Goal: Information Seeking & Learning: Learn about a topic

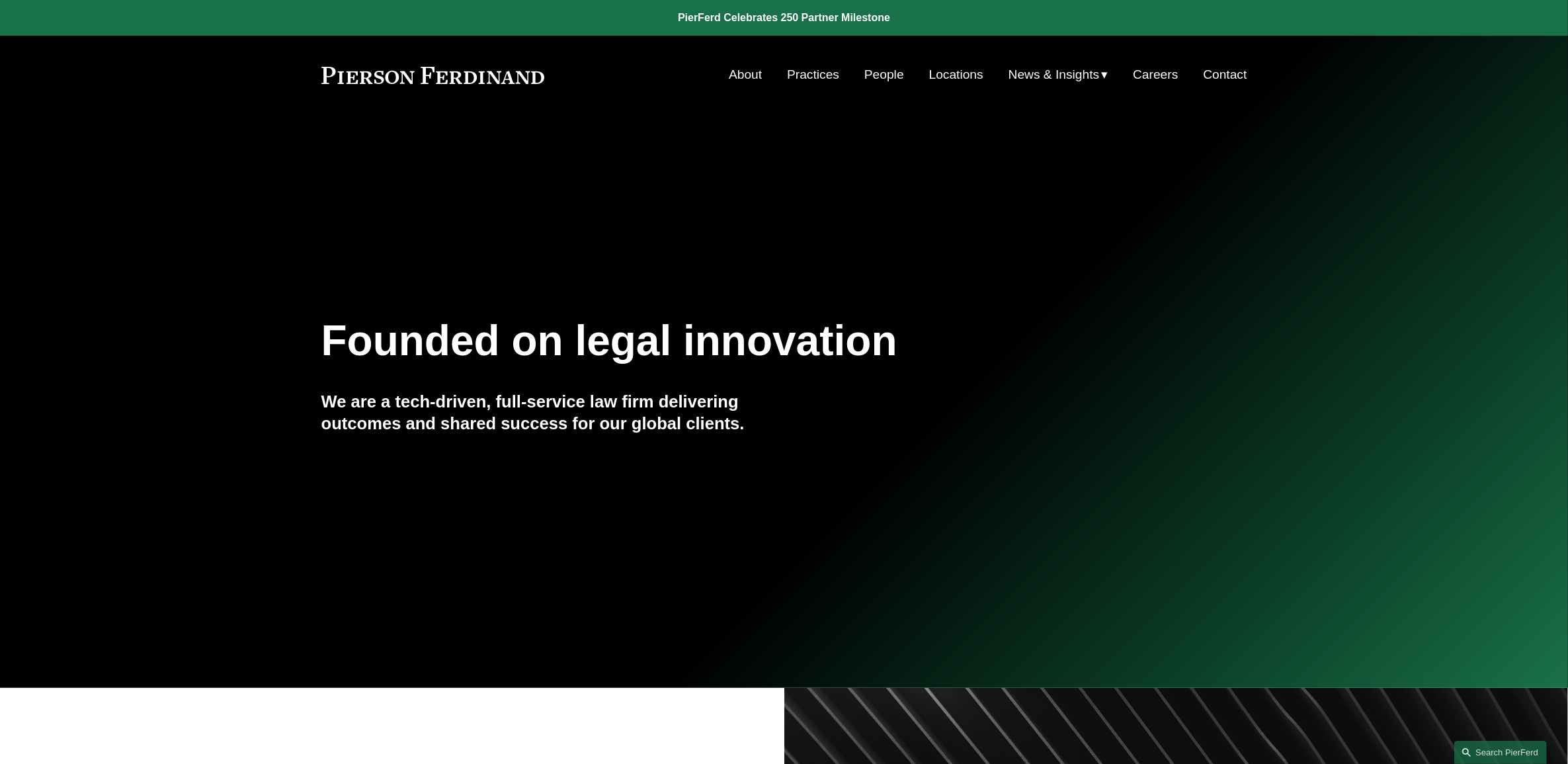
click at [876, 75] on link "People" at bounding box center [884, 74] width 40 height 25
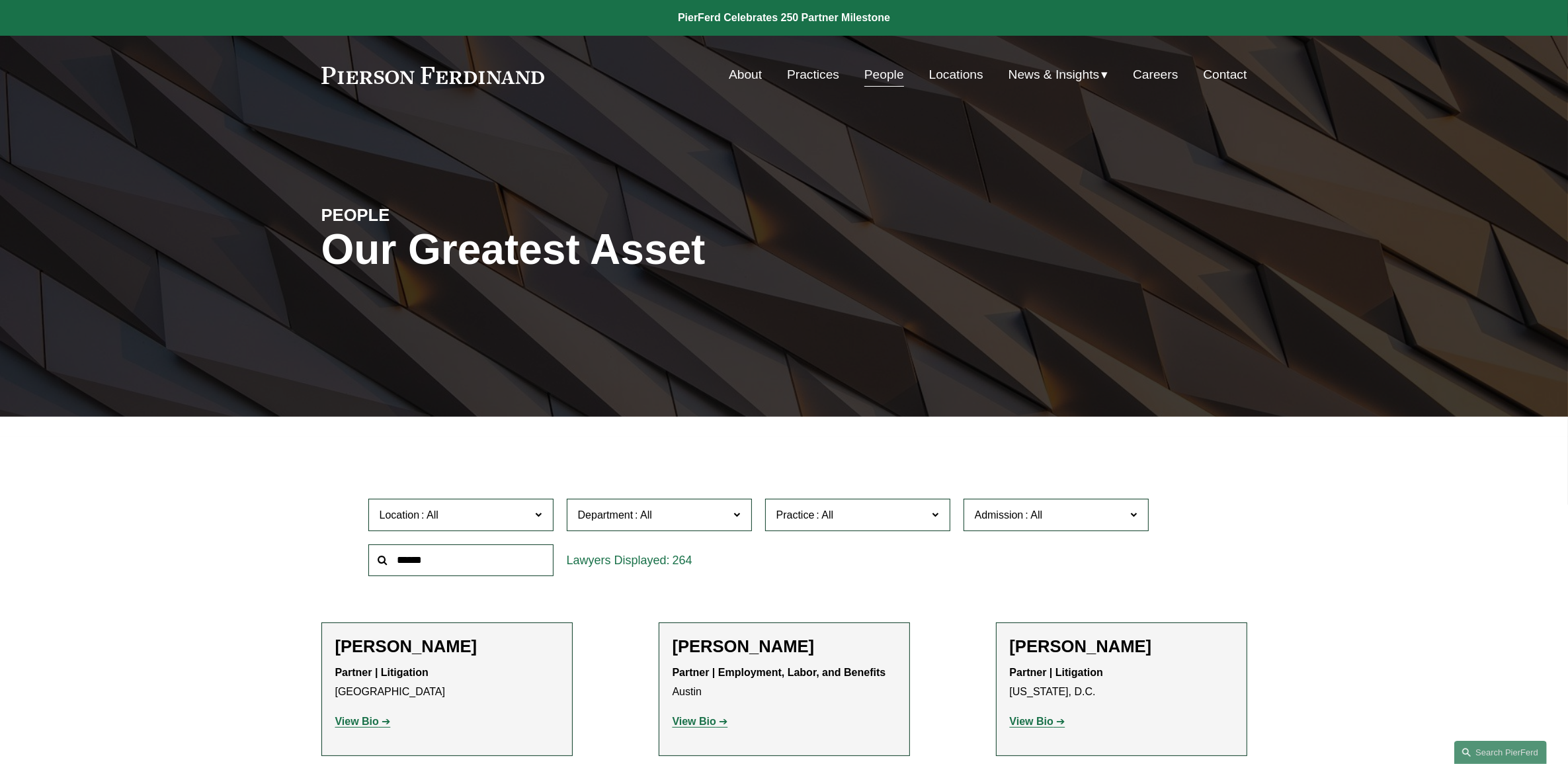
scroll to position [6839, 0]
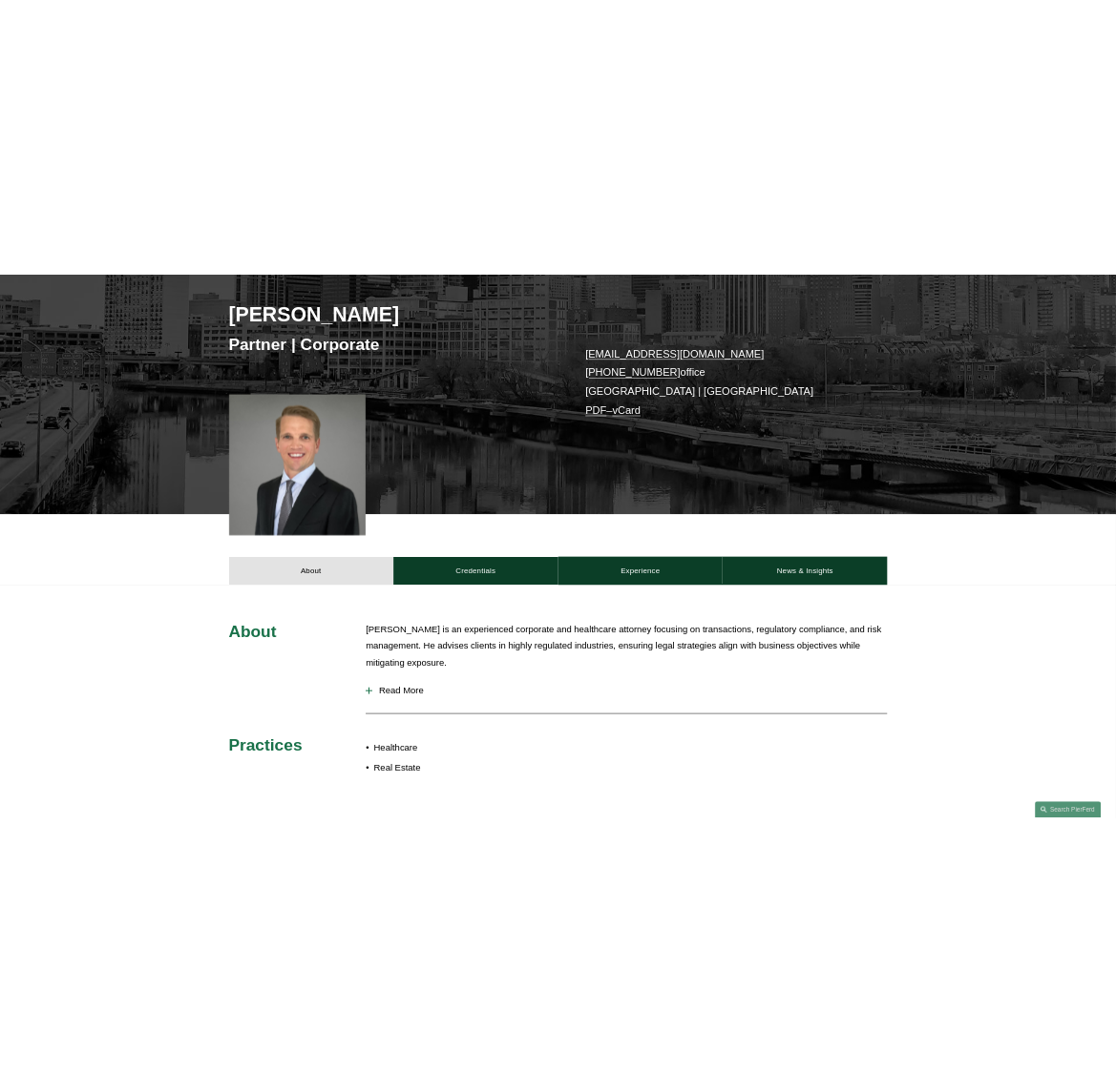
scroll to position [597, 0]
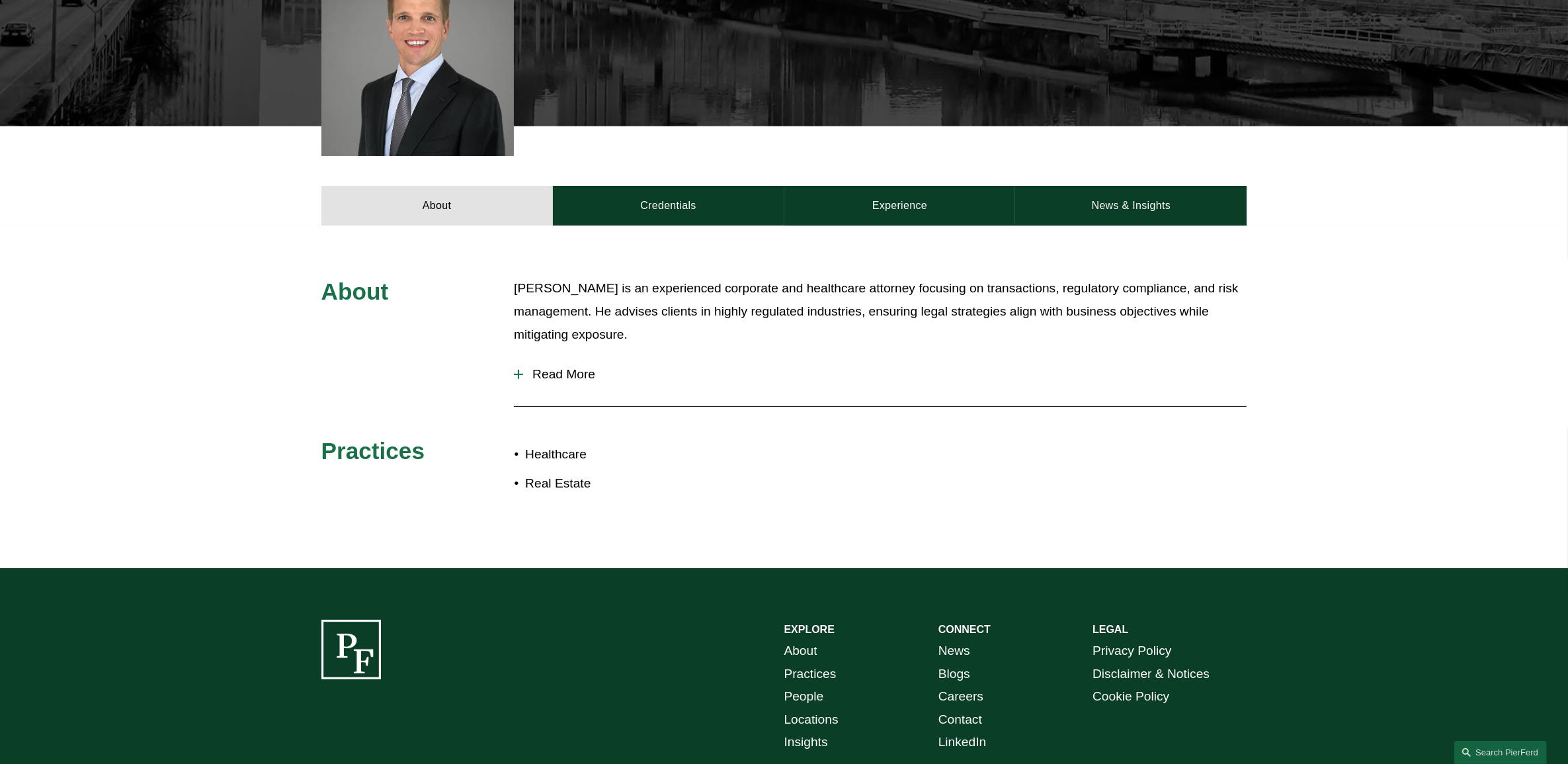
click at [502, 361] on div "About Benjamin Hefflinger is an experienced corporate and healthcare attorney f…" at bounding box center [784, 397] width 1568 height 239
click at [550, 366] on button "Read More" at bounding box center [880, 374] width 732 height 34
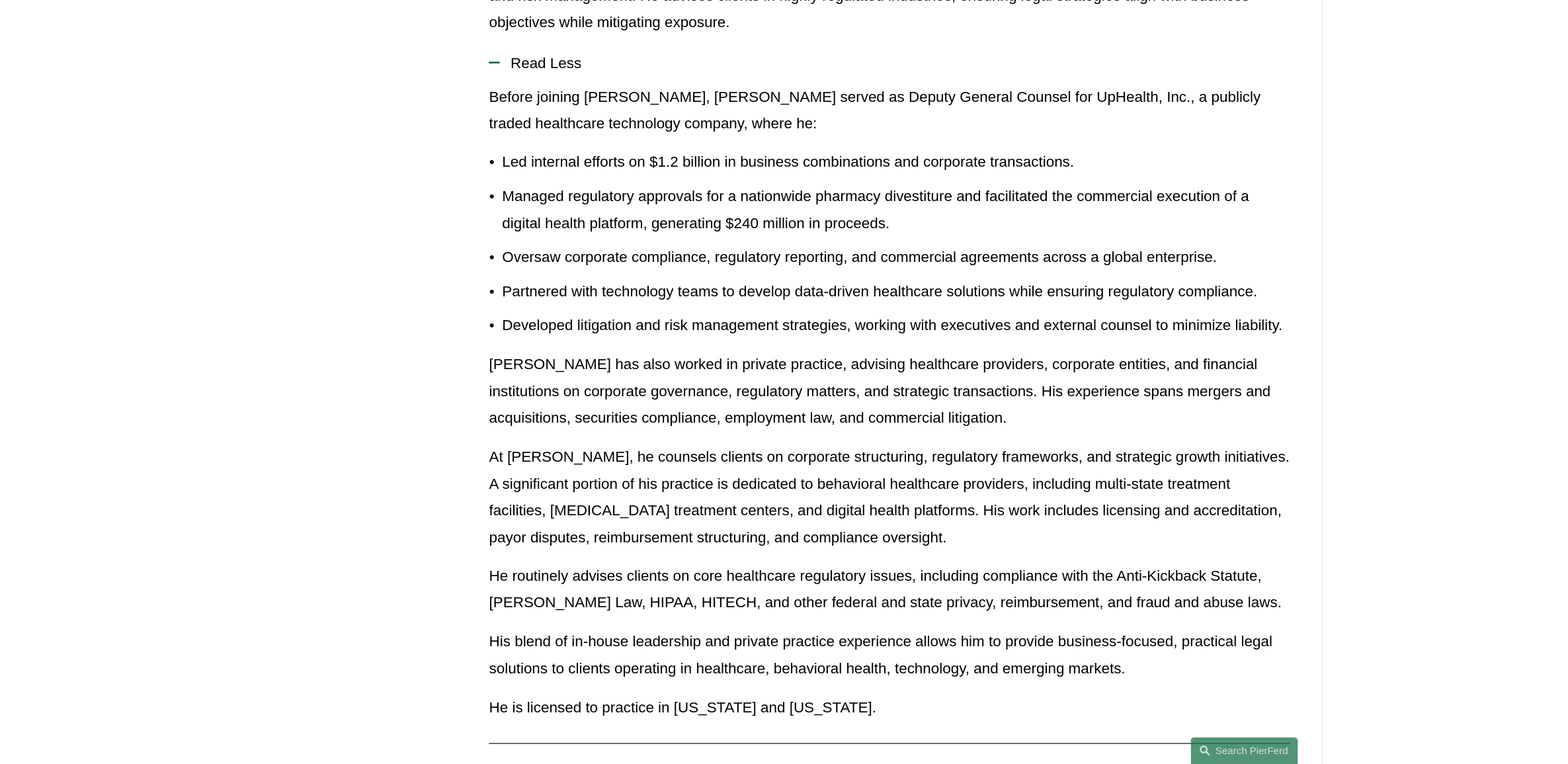
scroll to position [662, 0]
